Goal: Transaction & Acquisition: Purchase product/service

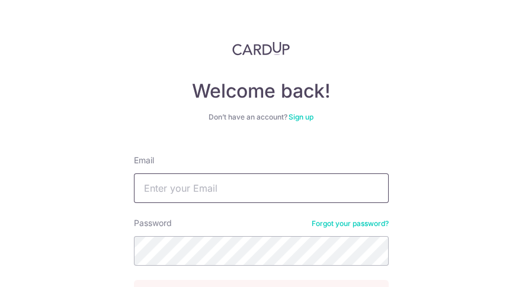
click at [201, 187] on input "Email" at bounding box center [261, 189] width 255 height 30
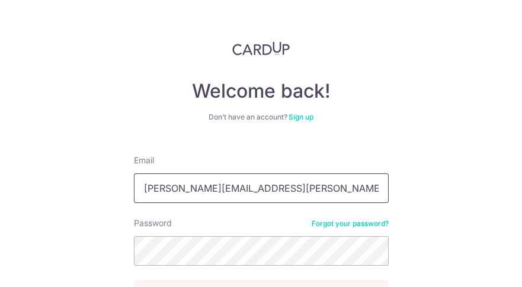
type input "irene.tham@yahoo.com.sg"
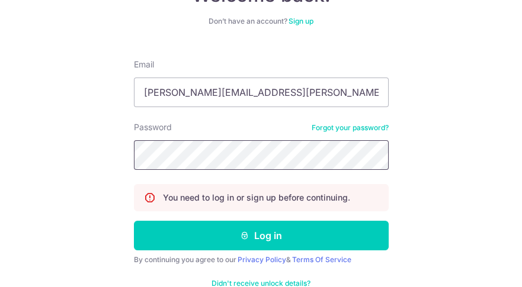
scroll to position [97, 0]
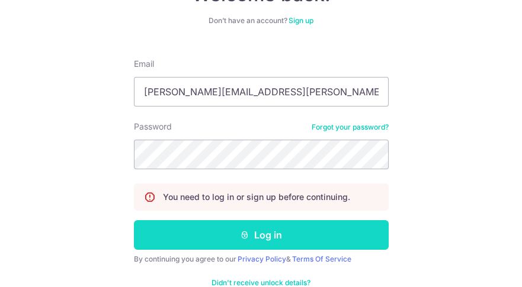
click at [268, 233] on button "Log in" at bounding box center [261, 235] width 255 height 30
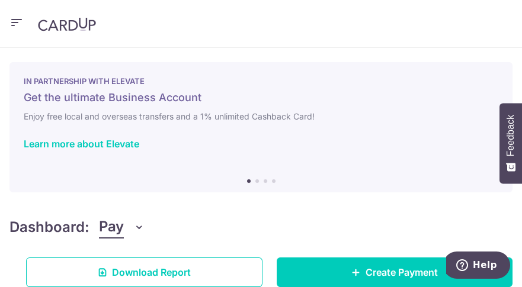
click at [9, 22] on icon "button" at bounding box center [16, 22] width 14 height 15
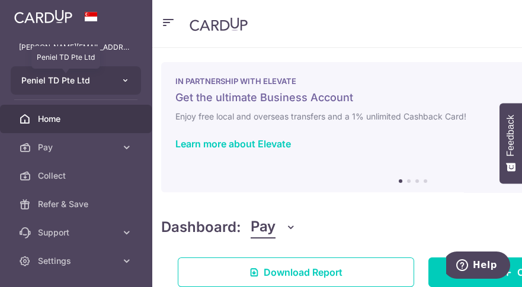
click at [83, 81] on span "Peniel TD Pte Ltd" at bounding box center [65, 81] width 88 height 12
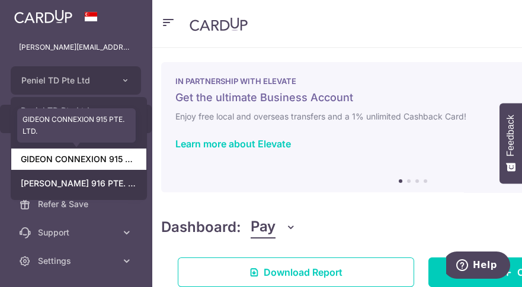
click at [90, 162] on link "GIDEON CONNEXION 915 PTE. LTD." at bounding box center [78, 159] width 135 height 21
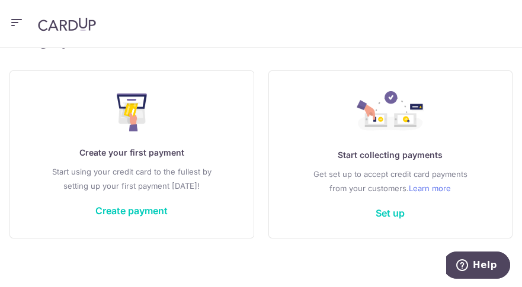
scroll to position [210, 0]
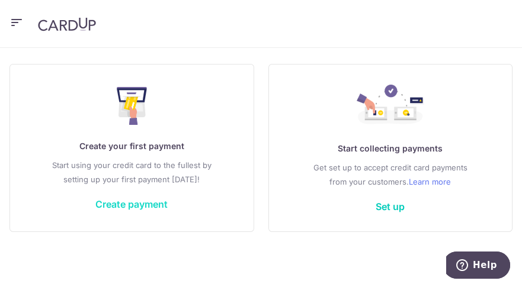
click at [118, 203] on link "Create payment" at bounding box center [131, 204] width 72 height 12
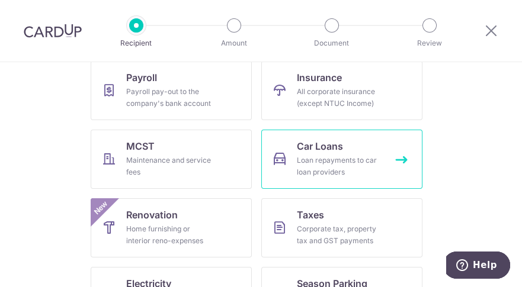
scroll to position [197, 0]
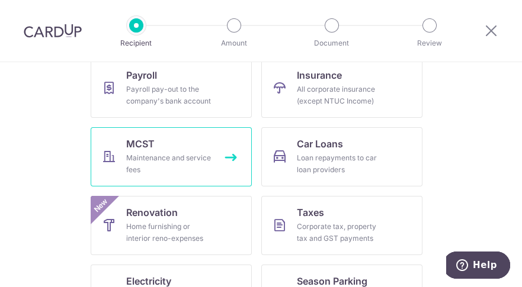
click at [178, 161] on div "Maintenance and service fees" at bounding box center [168, 164] width 85 height 24
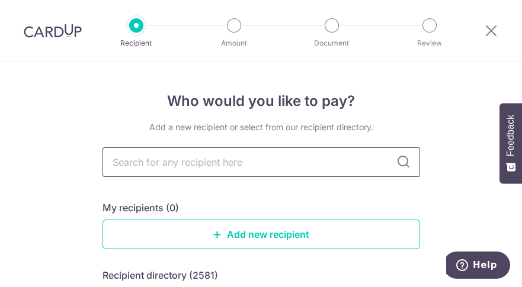
click at [140, 161] on input "text" at bounding box center [260, 162] width 317 height 30
type input "The Management"
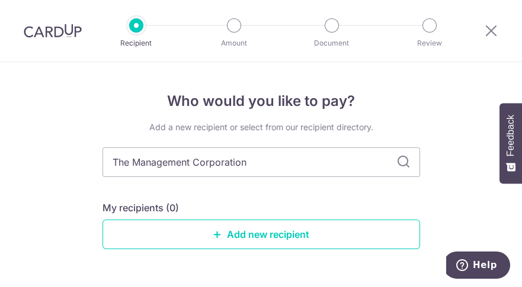
type input "The Management Corporation S"
type input "The Management Corporation Strata"
type input "The Management Corporation Strata Title Plan"
type input "The Management Corporation Strata Title Plan n"
type input "The Management Corporation Strata Title Plan No 4466"
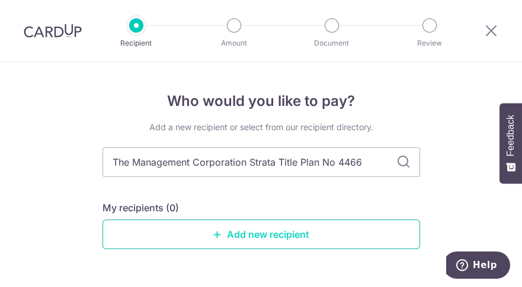
click at [252, 237] on link "Add new recipient" at bounding box center [260, 235] width 317 height 30
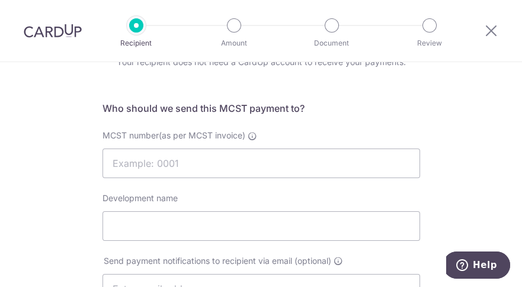
scroll to position [66, 0]
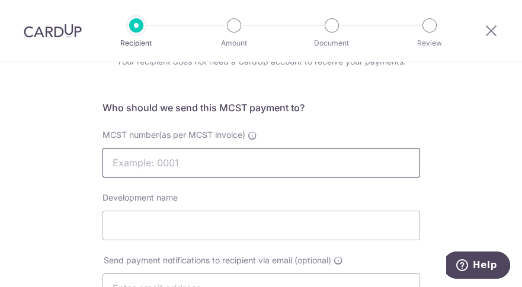
click at [143, 166] on input "MCST number(as per MCST invoice)" at bounding box center [260, 163] width 317 height 30
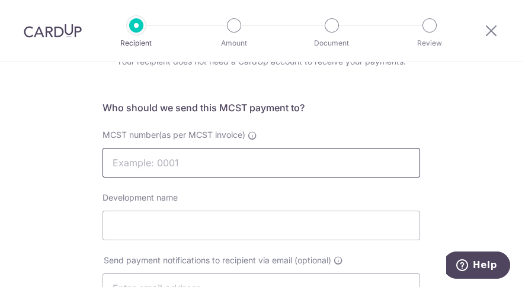
click at [130, 168] on input "MCST number(as per MCST invoice)" at bounding box center [260, 163] width 317 height 30
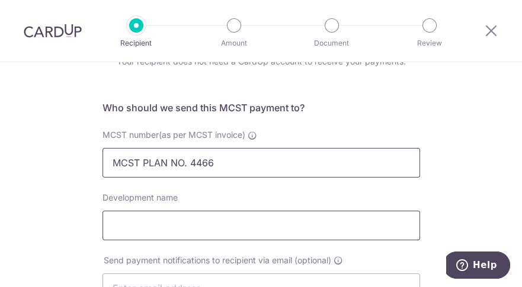
type input "MCST PLAN NO. 4466"
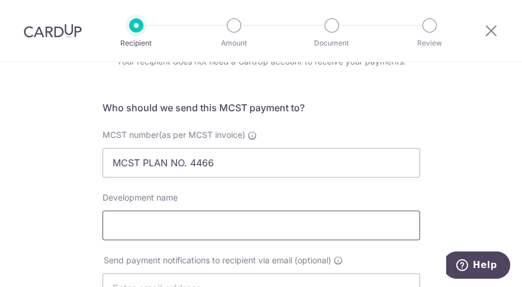
click at [133, 230] on input "Development name" at bounding box center [260, 226] width 317 height 30
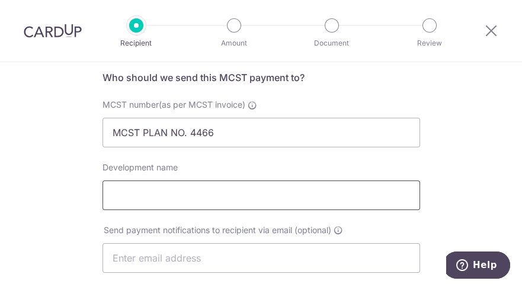
scroll to position [94, 0]
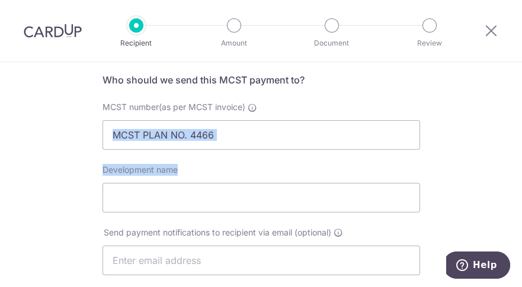
drag, startPoint x: 515, startPoint y: 158, endPoint x: 524, endPoint y: 183, distance: 27.0
click at [521, 183] on html "Recipient Amount Document Review Who would you like to pay? Your recipient does…" at bounding box center [261, 143] width 522 height 287
drag, startPoint x: 524, startPoint y: 183, endPoint x: 438, endPoint y: 218, distance: 92.2
click at [438, 217] on div "Who would you like to pay? Your recipient does not need a CardUp account to rec…" at bounding box center [261, 284] width 522 height 631
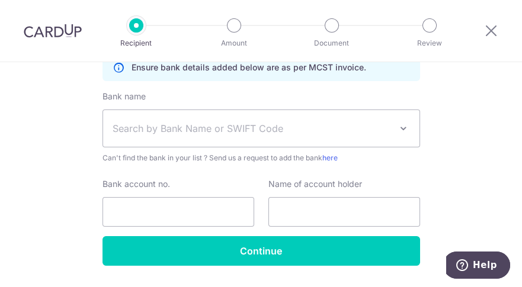
scroll to position [379, 0]
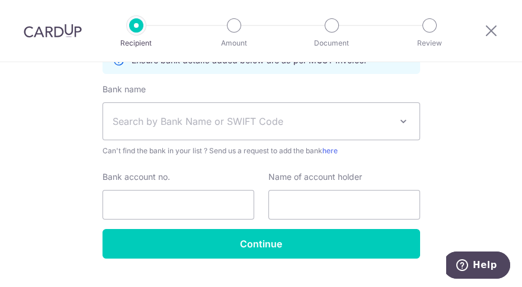
click at [220, 123] on span "Search by Bank Name or SWIFT Code" at bounding box center [252, 121] width 278 height 14
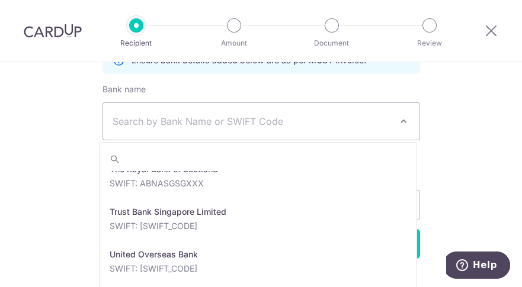
scroll to position [2638, 0]
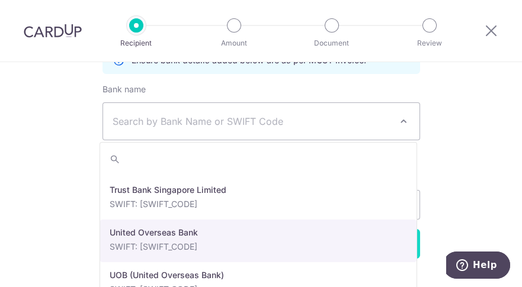
select select "23668"
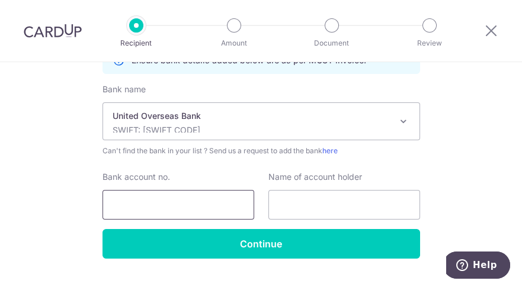
click at [146, 201] on input "Bank account no." at bounding box center [178, 205] width 152 height 30
type input "4513071811"
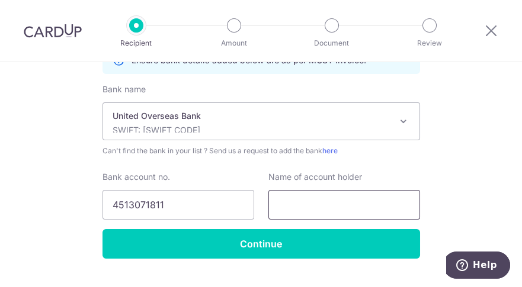
click at [293, 205] on input "text" at bounding box center [344, 205] width 152 height 30
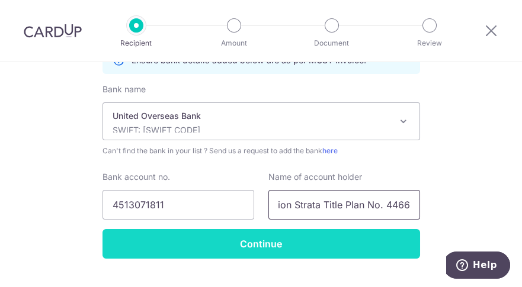
type input "The Management Corporation Strata Title Plan No. 4466"
click at [341, 247] on input "Continue" at bounding box center [260, 244] width 317 height 30
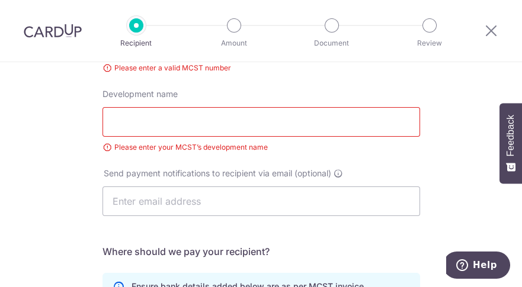
scroll to position [99, 0]
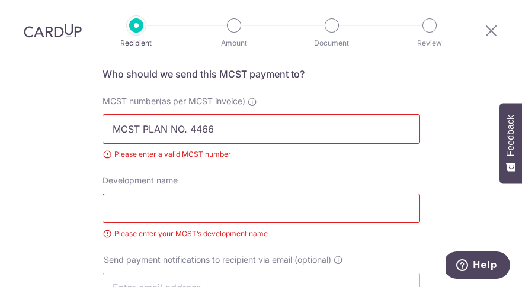
click at [187, 127] on input "MCST PLAN NO. 4466" at bounding box center [260, 129] width 317 height 30
type input "4466"
click at [358, 162] on div "MCST number(as per MCST invoice) 4466 Please enter a valid MCST number" at bounding box center [261, 134] width 332 height 79
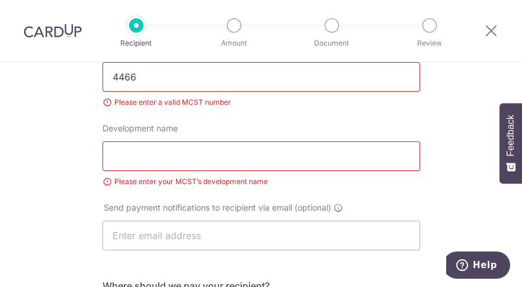
scroll to position [106, 0]
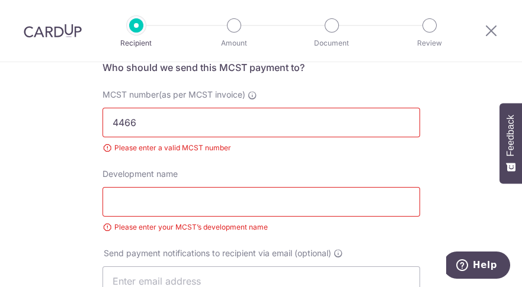
click at [146, 204] on input "Development name" at bounding box center [260, 202] width 317 height 30
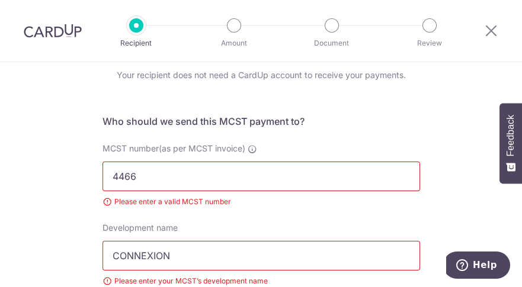
type input "CONNEXION"
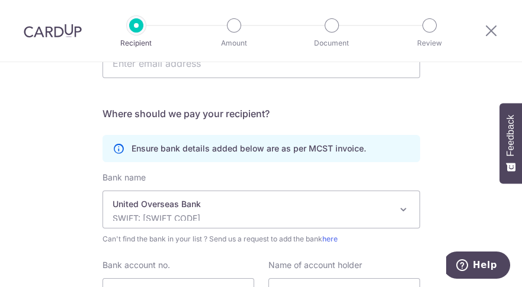
scroll to position [439, 0]
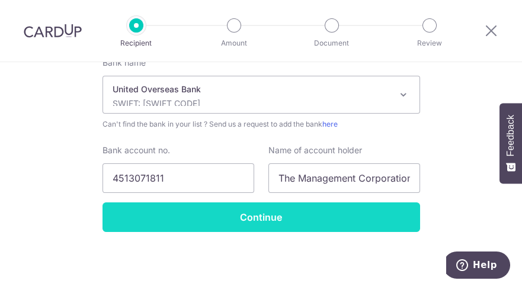
click at [269, 221] on input "Continue" at bounding box center [260, 218] width 317 height 30
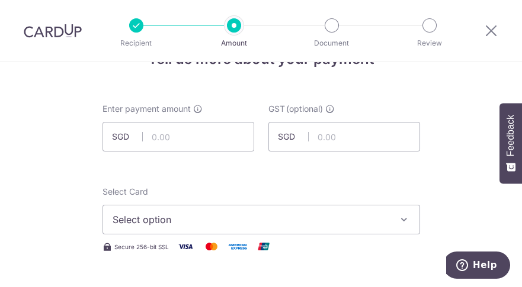
scroll to position [28, 0]
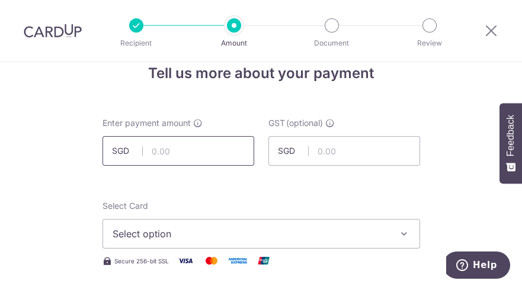
click at [158, 156] on input "text" at bounding box center [178, 151] width 152 height 30
type input "1,440.00"
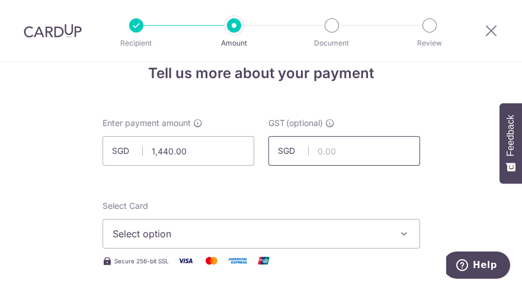
click at [338, 149] on input "text" at bounding box center [344, 151] width 152 height 30
type input "129.60"
click at [250, 233] on span "Select option" at bounding box center [251, 234] width 276 height 14
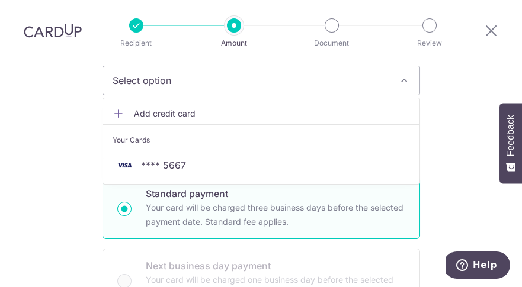
scroll to position [188, 0]
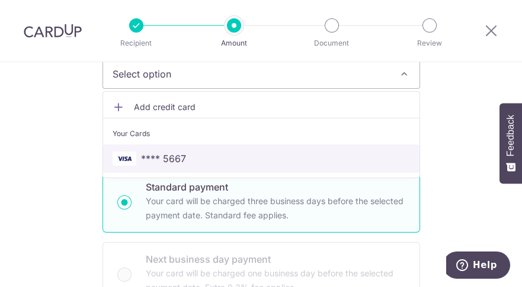
click at [184, 156] on span "**** 5667" at bounding box center [261, 159] width 297 height 14
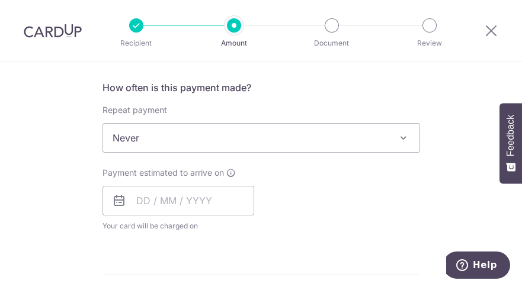
scroll to position [495, 0]
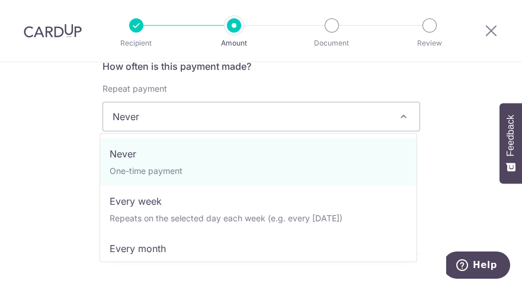
click at [407, 122] on span at bounding box center [403, 117] width 14 height 14
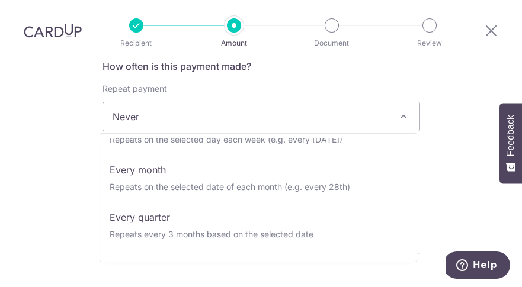
scroll to position [118, 0]
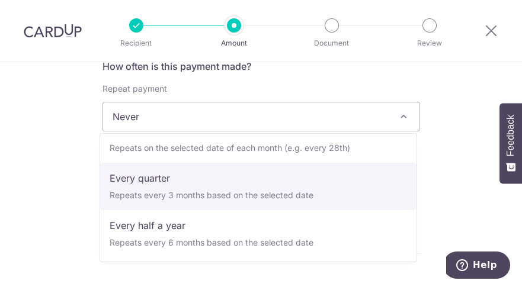
select select "4"
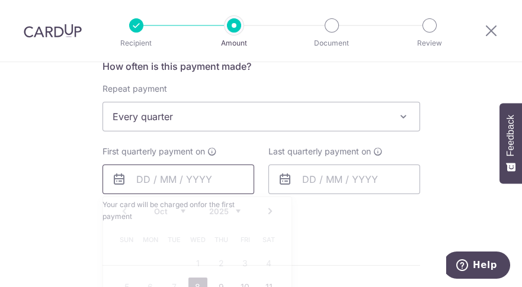
click at [131, 180] on input "text" at bounding box center [178, 180] width 152 height 30
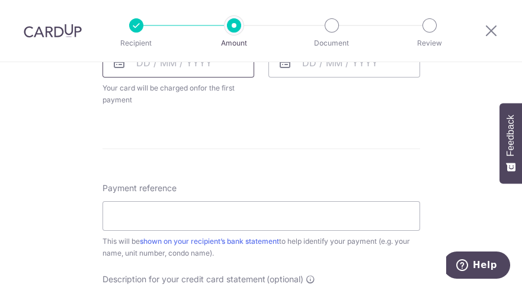
scroll to position [610, 0]
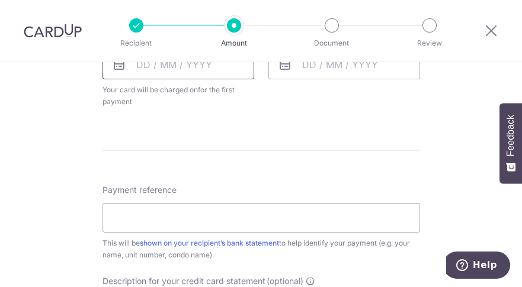
click at [131, 67] on input "text" at bounding box center [178, 65] width 152 height 30
click at [118, 70] on icon at bounding box center [119, 64] width 14 height 14
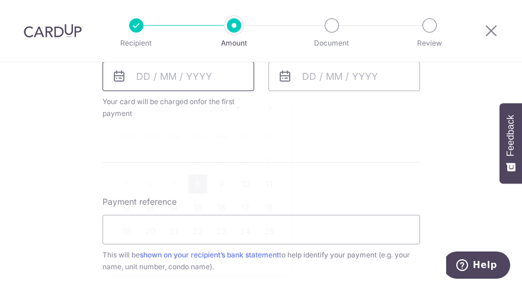
click at [133, 68] on input "text" at bounding box center [178, 77] width 152 height 30
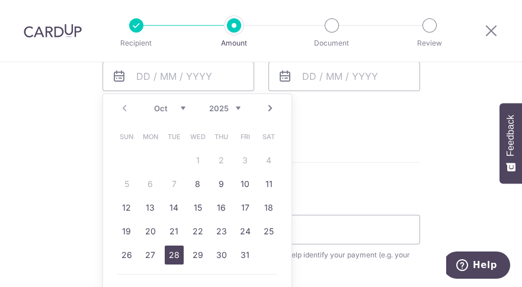
click at [171, 259] on link "28" at bounding box center [174, 255] width 19 height 19
type input "28/10/2025"
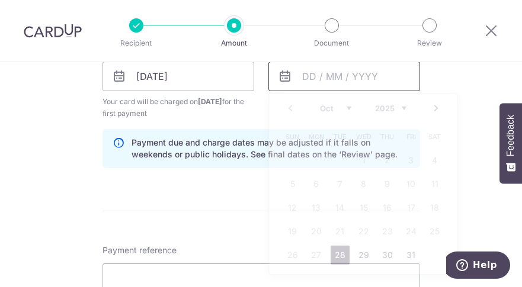
click at [300, 73] on input "text" at bounding box center [344, 77] width 152 height 30
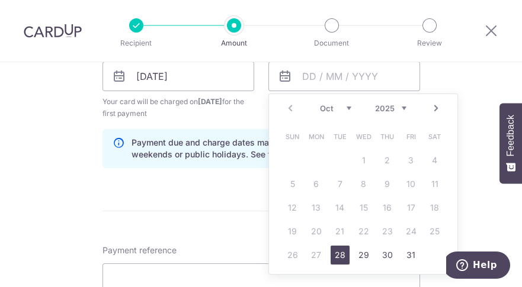
click at [435, 111] on link "Next" at bounding box center [436, 108] width 14 height 14
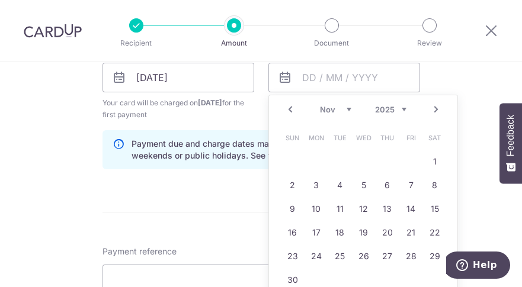
click at [435, 111] on link "Next" at bounding box center [436, 109] width 14 height 14
click at [433, 109] on link "Next" at bounding box center [436, 109] width 14 height 14
click at [431, 115] on link "Next" at bounding box center [436, 109] width 14 height 14
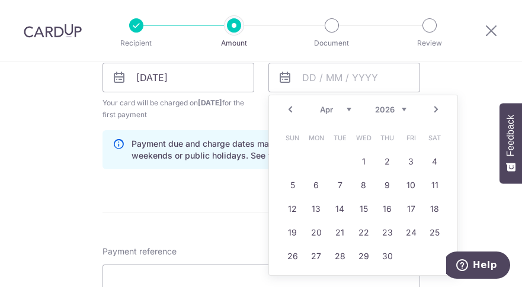
click at [285, 107] on link "Prev" at bounding box center [290, 109] width 14 height 14
click at [436, 108] on link "Next" at bounding box center [436, 109] width 14 height 14
click at [333, 258] on link "28" at bounding box center [339, 256] width 19 height 19
type input "28/04/2026"
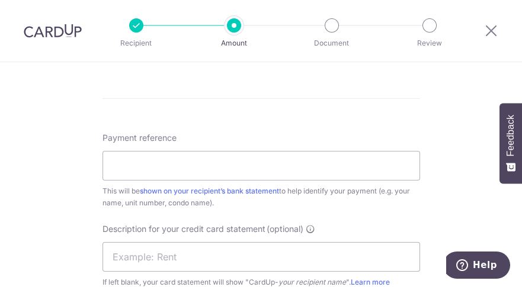
scroll to position [720, 0]
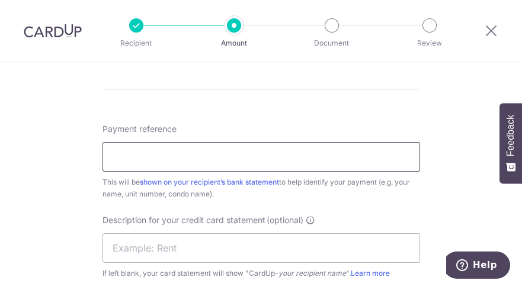
click at [155, 158] on input "Payment reference" at bounding box center [260, 157] width 317 height 30
type input "u"
type input "FPMC #09-15"
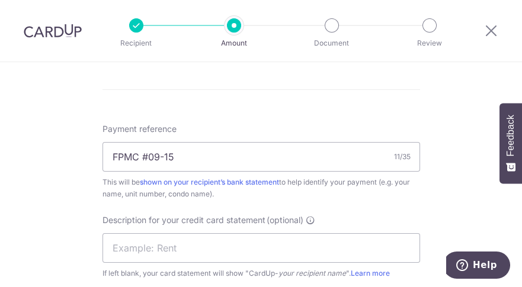
click at [191, 245] on input "text" at bounding box center [260, 248] width 317 height 30
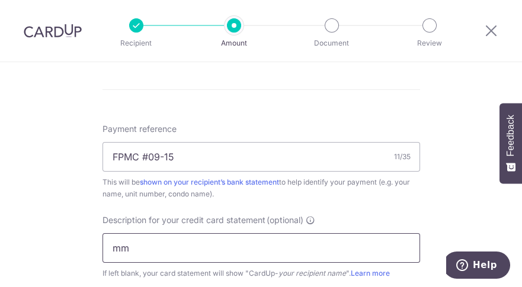
type input "m"
type input "MCST 4466"
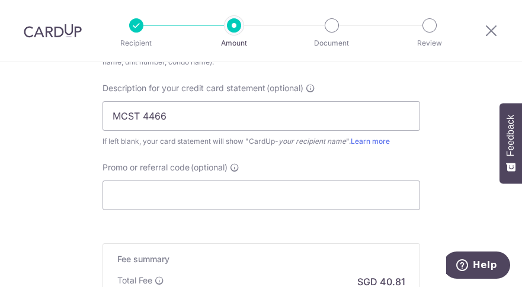
scroll to position [860, 0]
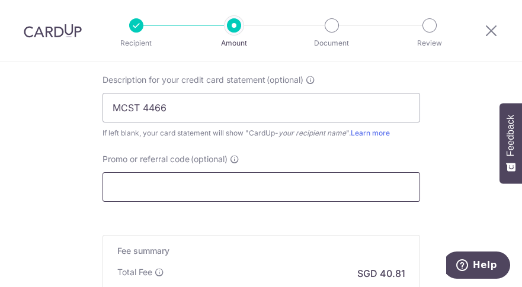
click at [169, 184] on input "Promo or referral code (optional)" at bounding box center [260, 187] width 317 height 30
type input "DRWONG170"
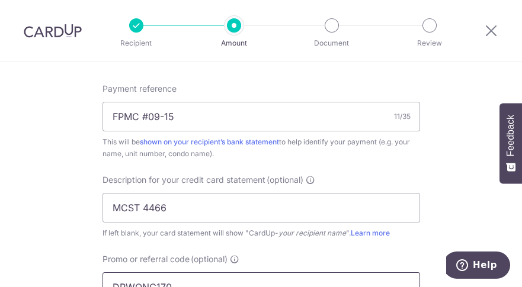
scroll to position [781, 0]
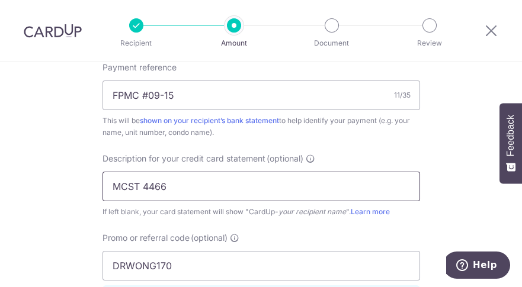
click at [183, 188] on input "MCST 4466" at bounding box center [260, 187] width 317 height 30
type input "MCST 4466 09-15"
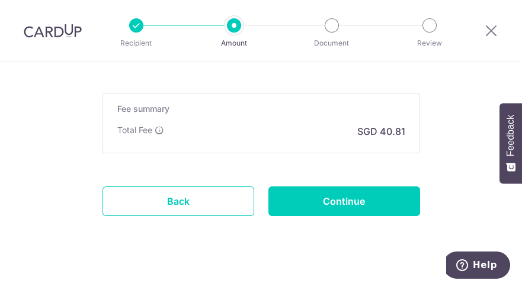
scroll to position [1061, 0]
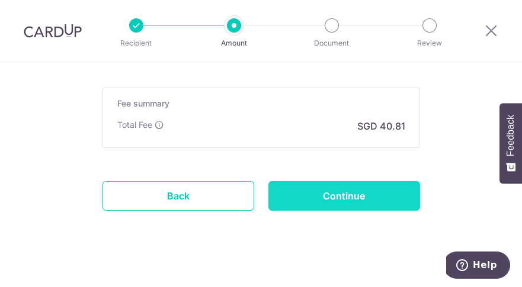
click at [355, 198] on input "Continue" at bounding box center [344, 196] width 152 height 30
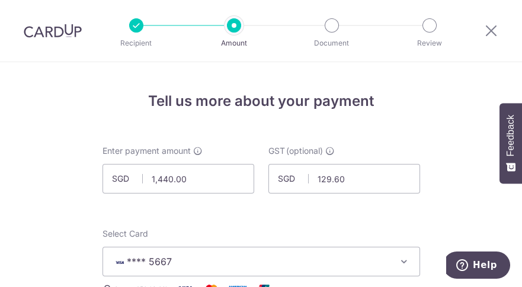
scroll to position [773, 0]
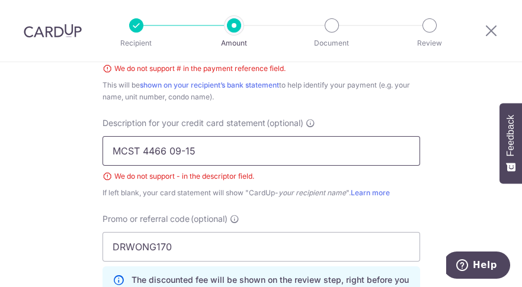
click at [183, 150] on input "MCST 4466 09-15" at bounding box center [260, 151] width 317 height 30
type input "MCST 4466 0915"
click at [311, 213] on div "Promo or referral code (optional) DRWONG170 The discounted fee will be shown on…" at bounding box center [260, 259] width 317 height 92
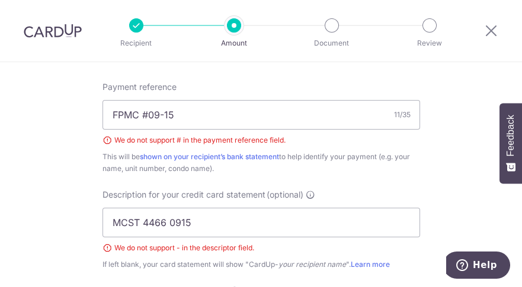
scroll to position [689, 0]
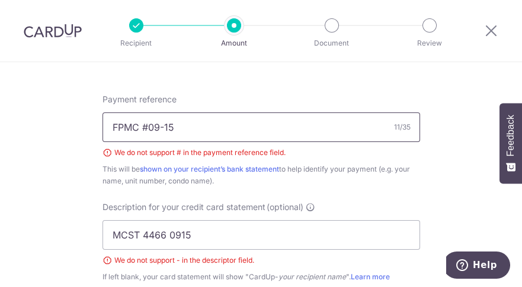
click at [160, 126] on input "FPMC #09-15" at bounding box center [260, 128] width 317 height 30
click at [438, 136] on div "Tell us more about your payment Enter payment amount SGD 1,440.00 1440.00 GST (…" at bounding box center [261, 8] width 522 height 1271
click at [150, 126] on input "FPMC 0915" at bounding box center [260, 128] width 317 height 30
type input "FPMC 09-15"
click at [375, 198] on div "Payment reference FPMC 09-15 10/35 We do not support # in the payment reference…" at bounding box center [260, 247] width 317 height 306
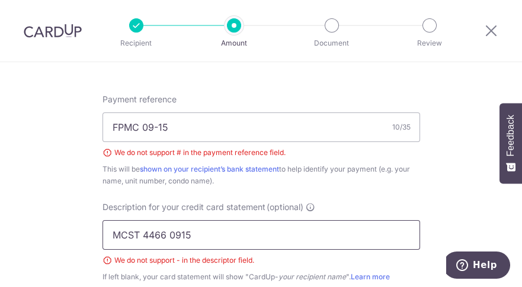
click at [178, 235] on input "MCST 4466 0915" at bounding box center [260, 235] width 317 height 30
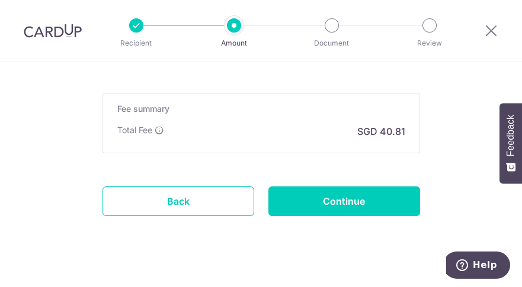
scroll to position [1045, 0]
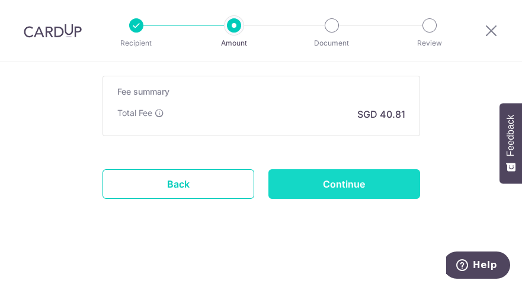
type input "MCST 4466 09-15"
click at [345, 184] on input "Continue" at bounding box center [344, 184] width 152 height 30
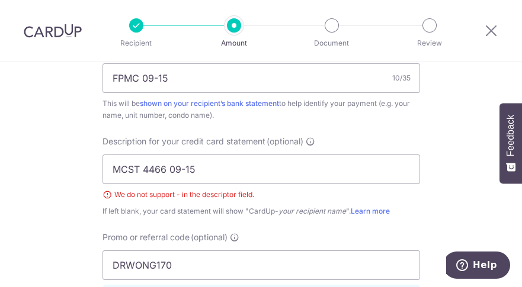
scroll to position [688, 0]
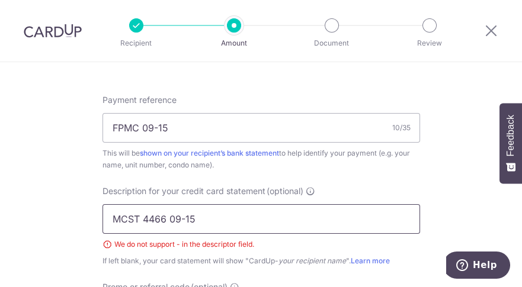
click at [182, 218] on input "MCST 4466 09-15" at bounding box center [260, 219] width 317 height 30
type input "MCST 4466 0915"
click at [442, 196] on div "Tell us more about your payment Enter payment amount SGD 1,440.00 1440.00 GST (…" at bounding box center [261, 1] width 522 height 1254
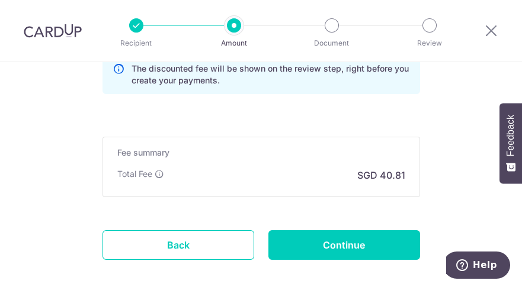
scroll to position [1029, 0]
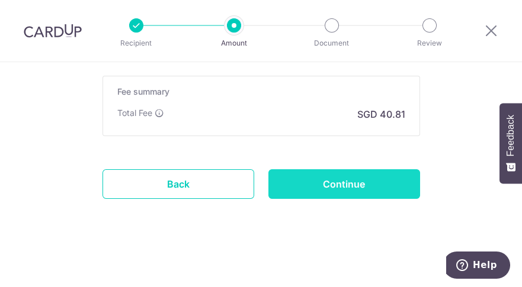
click at [337, 189] on input "Continue" at bounding box center [344, 184] width 152 height 30
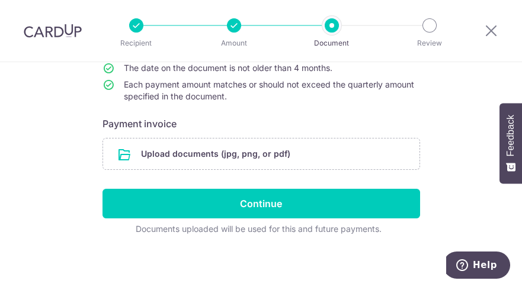
scroll to position [182, 0]
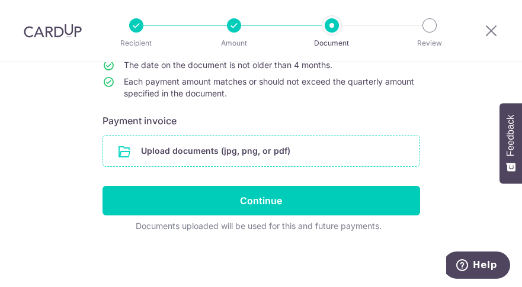
click at [311, 149] on input "file" at bounding box center [261, 151] width 316 height 31
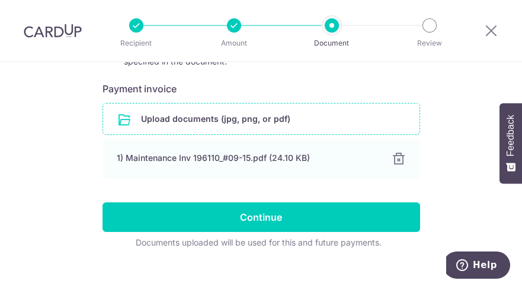
scroll to position [216, 0]
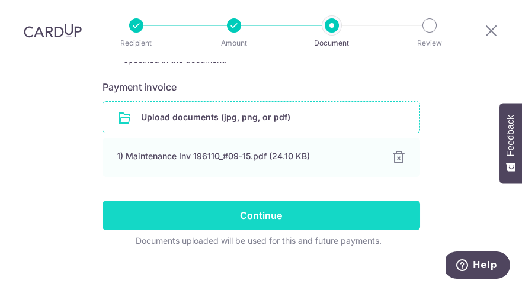
click at [247, 214] on input "Continue" at bounding box center [260, 216] width 317 height 30
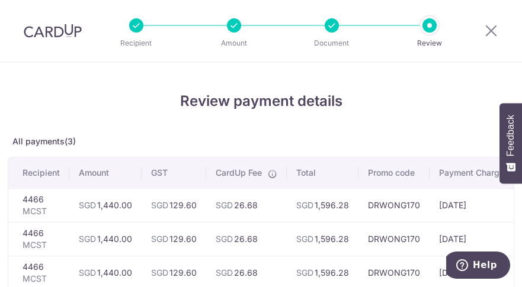
click at [521, 280] on html "Recipient Amount Document Review Review payment details All payments(3) Recipie…" at bounding box center [261, 143] width 522 height 287
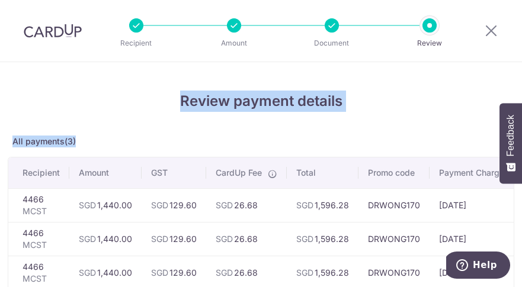
drag, startPoint x: 524, startPoint y: 73, endPoint x: 524, endPoint y: 142, distance: 68.7
click at [521, 142] on html "Recipient Amount Document Review Review payment details All payments(3) Recipie…" at bounding box center [261, 143] width 522 height 287
click at [395, 105] on h4 "Review payment details" at bounding box center [261, 101] width 506 height 21
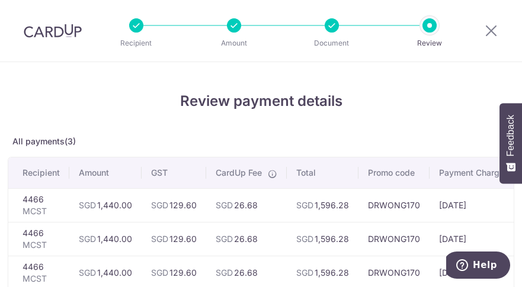
click at [395, 105] on h4 "Review payment details" at bounding box center [261, 101] width 506 height 21
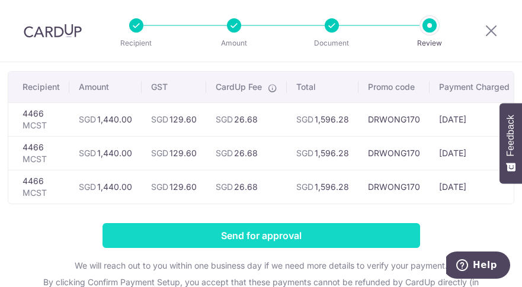
click at [289, 243] on input "Send for approval" at bounding box center [260, 235] width 317 height 25
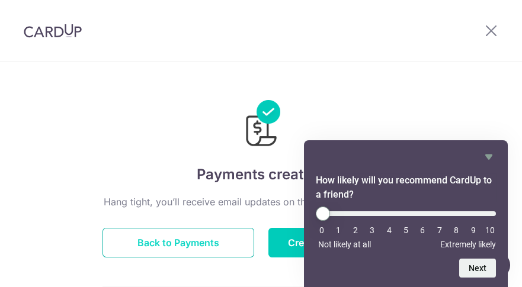
click at [147, 245] on button "Back to Payments" at bounding box center [178, 243] width 152 height 30
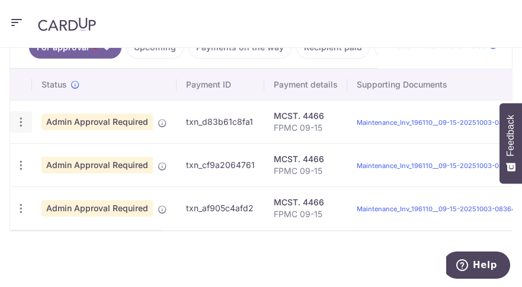
click at [25, 127] on icon "button" at bounding box center [21, 122] width 12 height 12
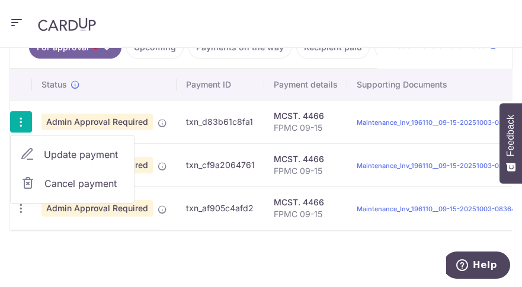
click at [80, 160] on span "Update payment" at bounding box center [84, 154] width 81 height 14
radio input "true"
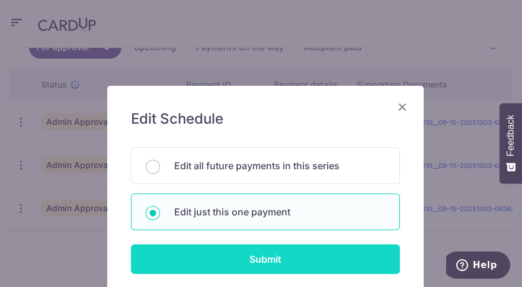
click at [262, 261] on input "Submit" at bounding box center [265, 260] width 269 height 30
radio input "true"
type input "1,440.00"
type input "129.60"
type input "28/10/2025"
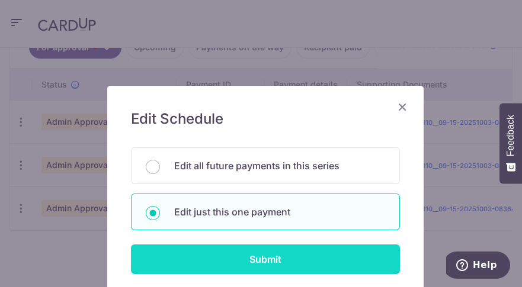
type input "FPMC 09-15"
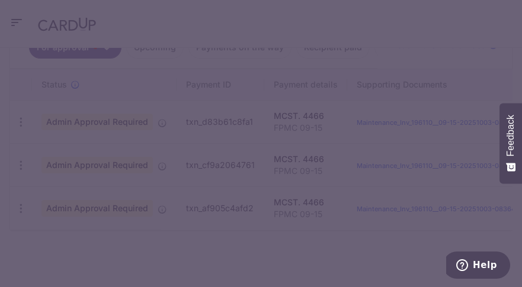
type input "DRWONG170"
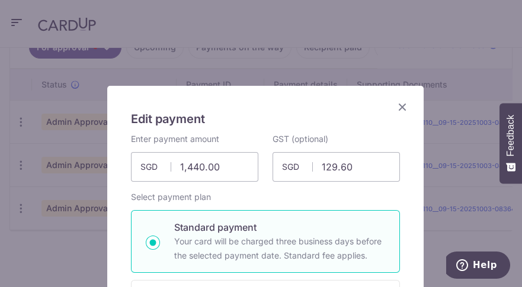
click at [396, 109] on icon "Close" at bounding box center [402, 106] width 14 height 15
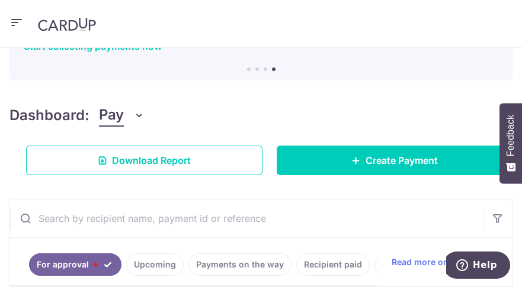
scroll to position [58, 0]
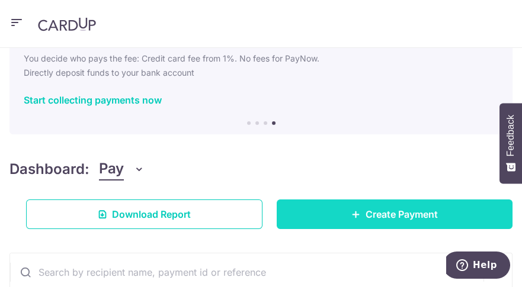
click at [397, 214] on span "Create Payment" at bounding box center [401, 214] width 72 height 14
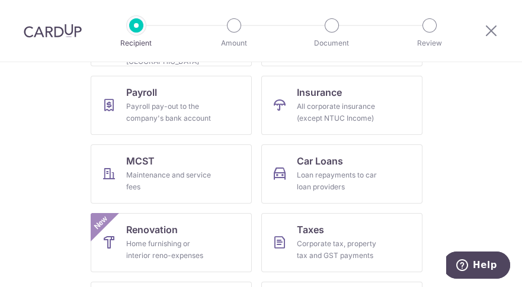
scroll to position [200, 0]
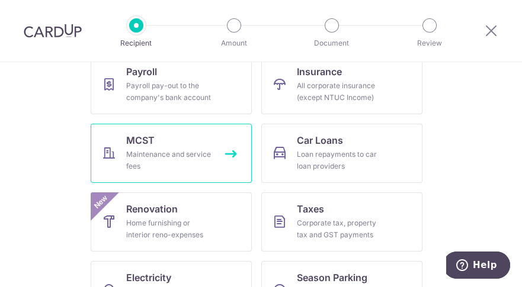
click at [222, 161] on link "MCST Maintenance and service fees" at bounding box center [171, 153] width 161 height 59
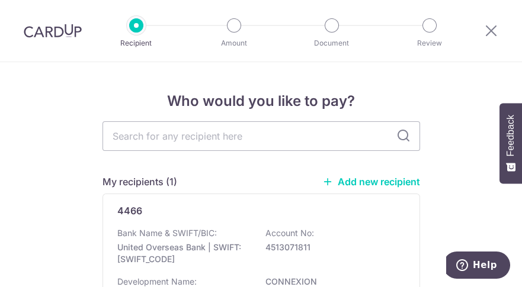
scroll to position [89, 0]
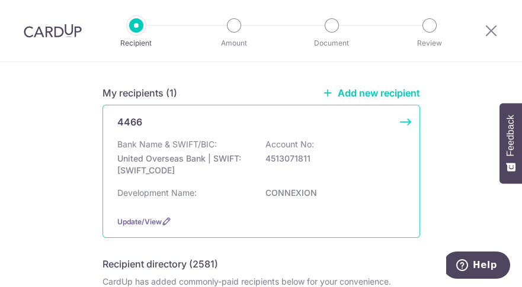
click at [402, 124] on div "4466 Bank Name & SWIFT/BIC: United Overseas Bank | SWIFT: [SWIFT_CODE] Account …" at bounding box center [260, 171] width 317 height 133
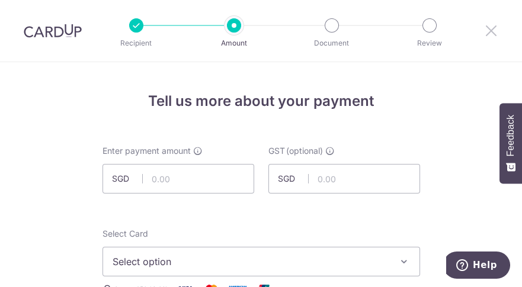
click at [493, 30] on icon at bounding box center [491, 30] width 14 height 15
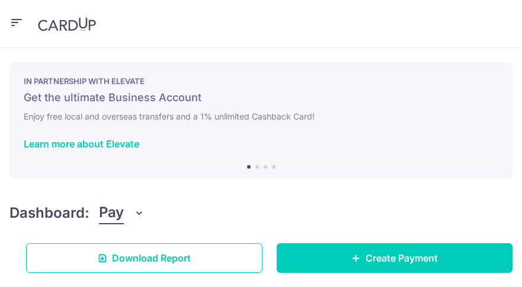
click at [8, 20] on header at bounding box center [261, 24] width 522 height 48
click at [20, 17] on icon "button" at bounding box center [16, 22] width 14 height 15
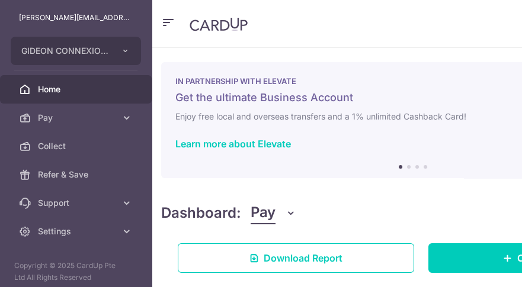
scroll to position [36, 0]
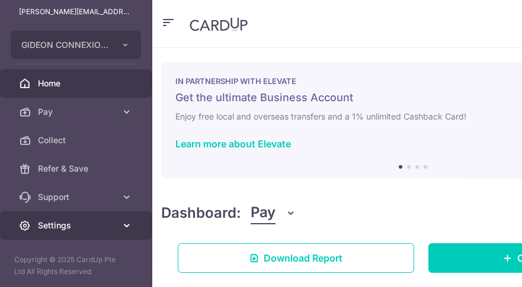
click at [72, 220] on span "Settings" at bounding box center [77, 226] width 78 height 12
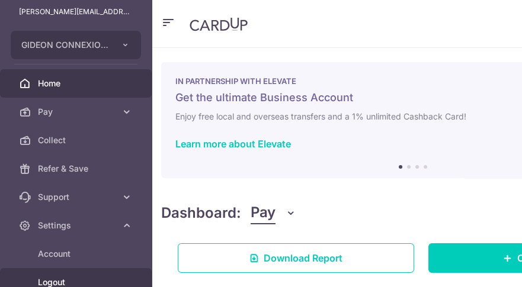
click at [72, 283] on span "Logout" at bounding box center [77, 283] width 78 height 12
